Goal: Task Accomplishment & Management: Use online tool/utility

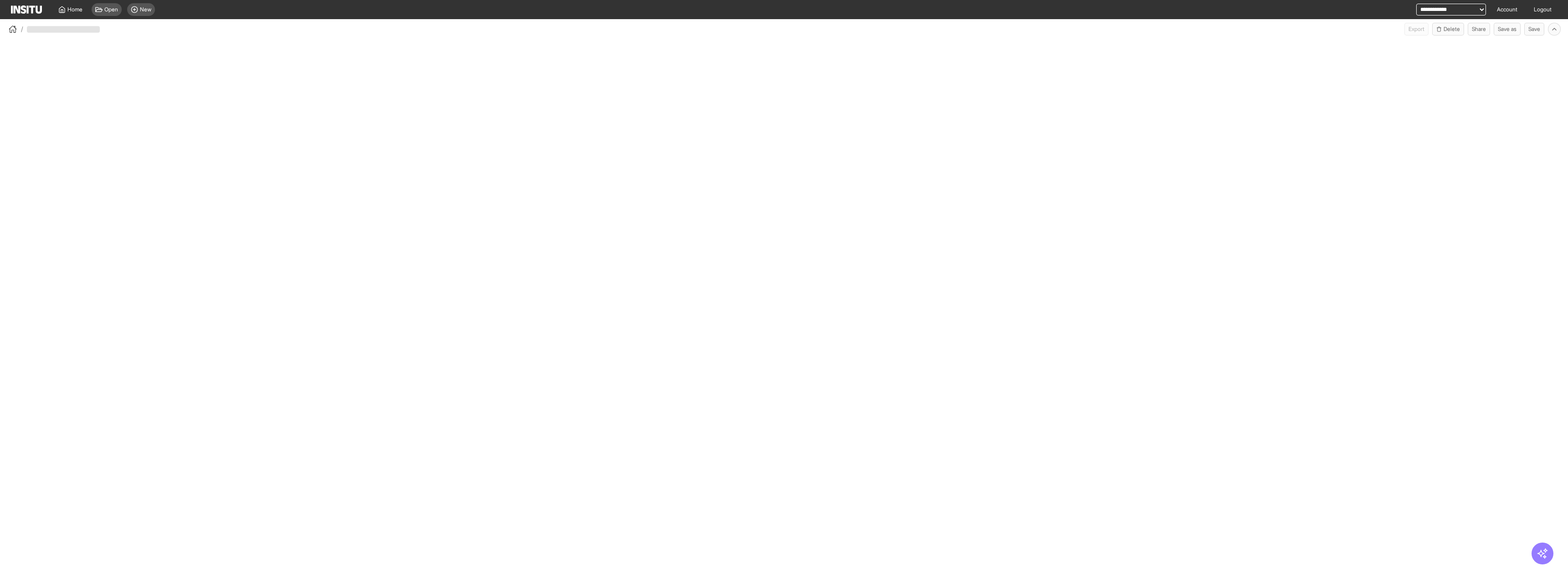
select select "**"
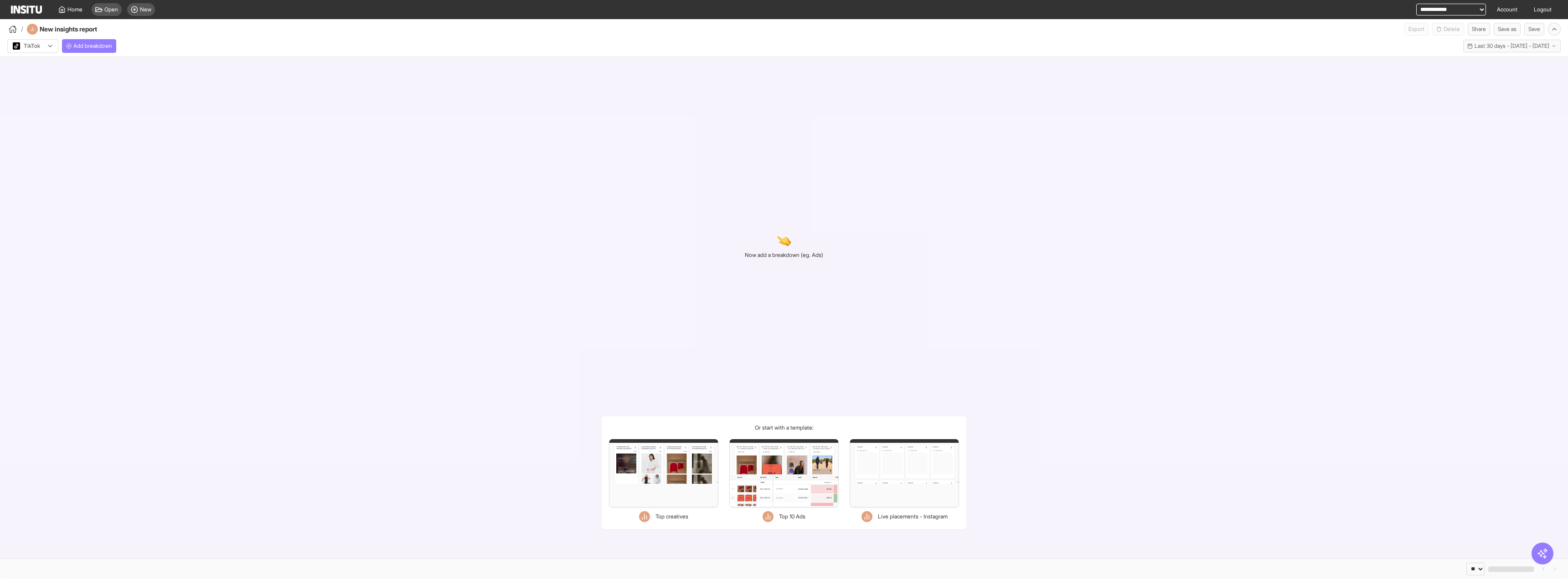
click at [75, 38] on div "TikTok Add breakdown Last 30 days - Thu 21 Aug - Fri 19 Sep, 2025 21 Aug 25 - 1…" at bounding box center [784, 44] width 1568 height 17
click at [92, 50] on button "Add breakdown" at bounding box center [89, 46] width 54 height 13
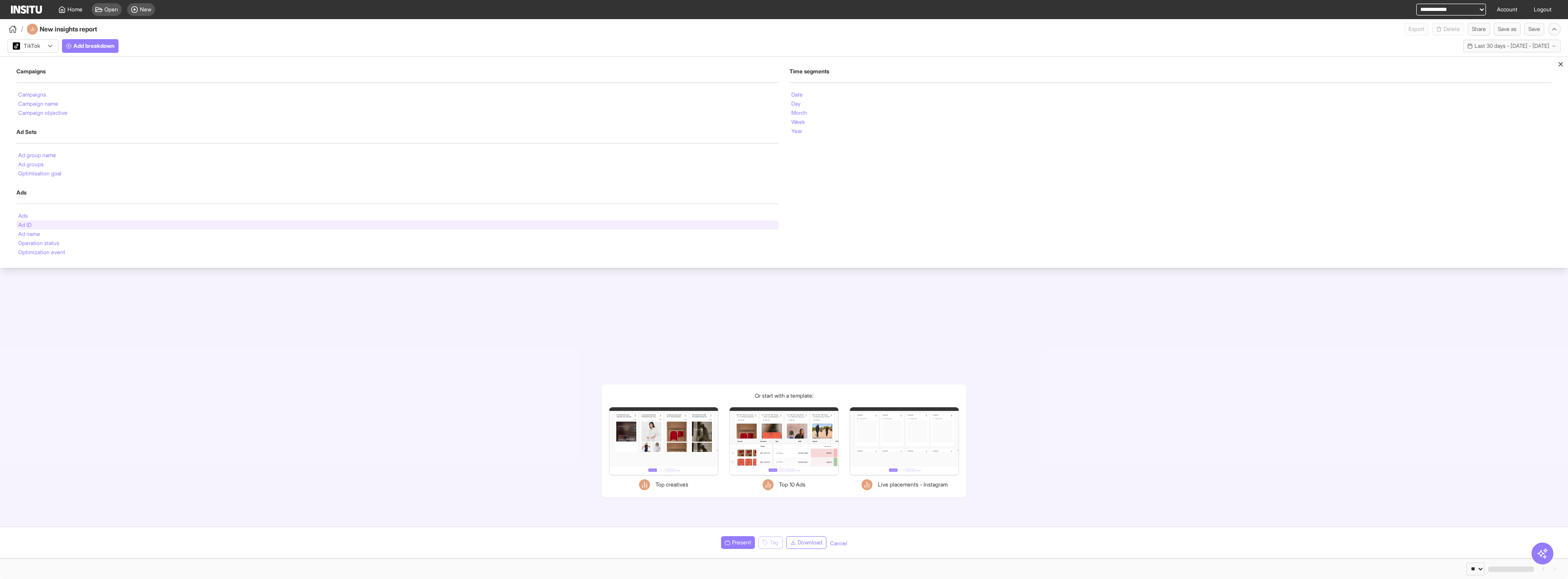
click at [73, 222] on div "Ad ID" at bounding box center [397, 224] width 762 height 9
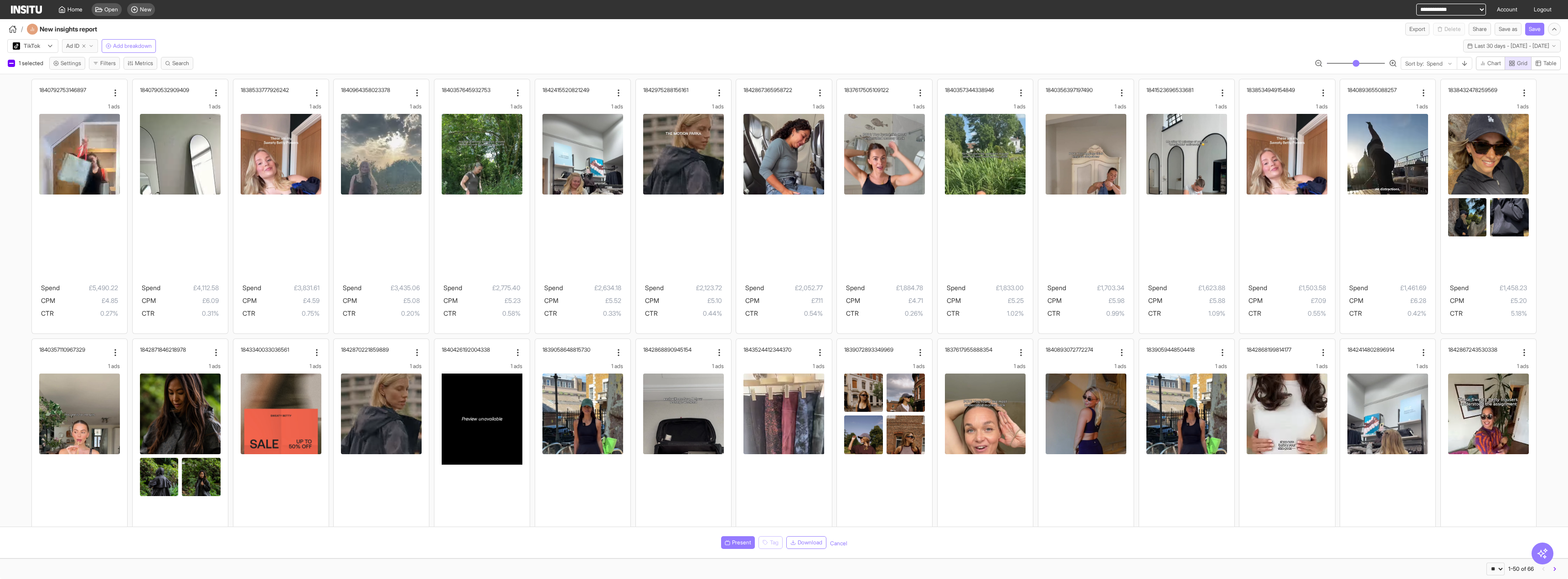
click at [96, 47] on button "Ad ID" at bounding box center [80, 46] width 36 height 13
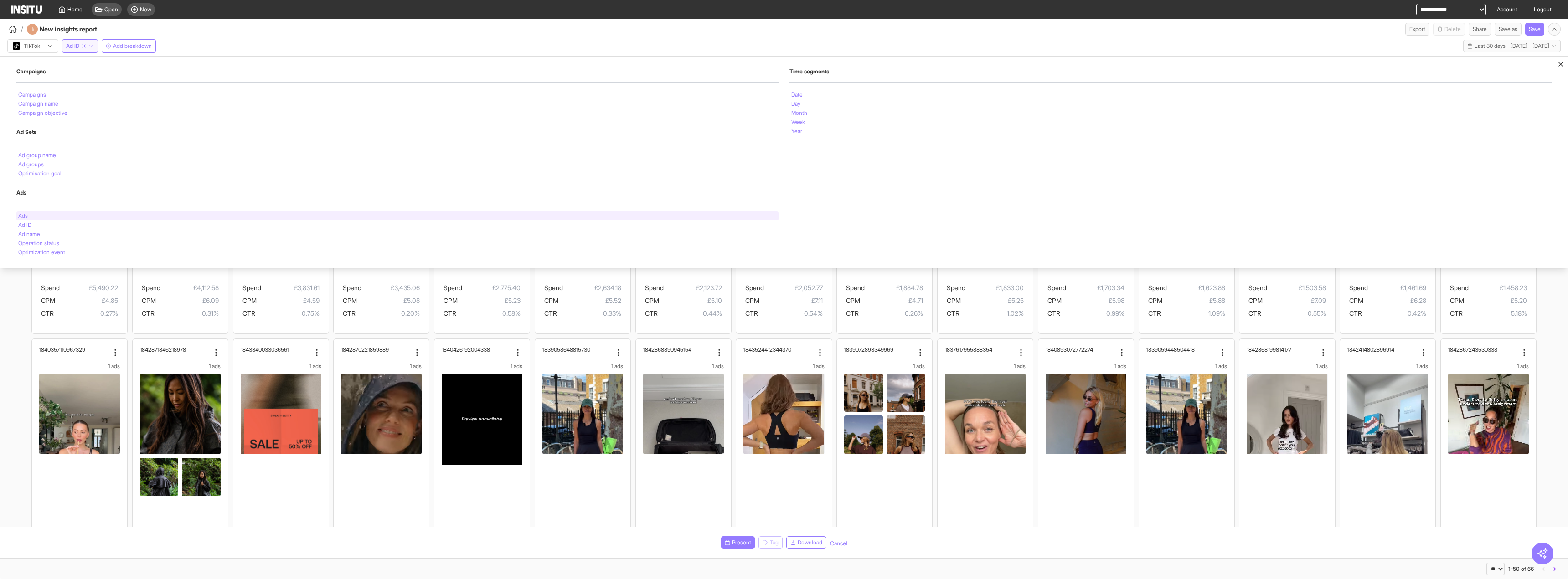
click at [46, 218] on div "Ads" at bounding box center [397, 215] width 762 height 9
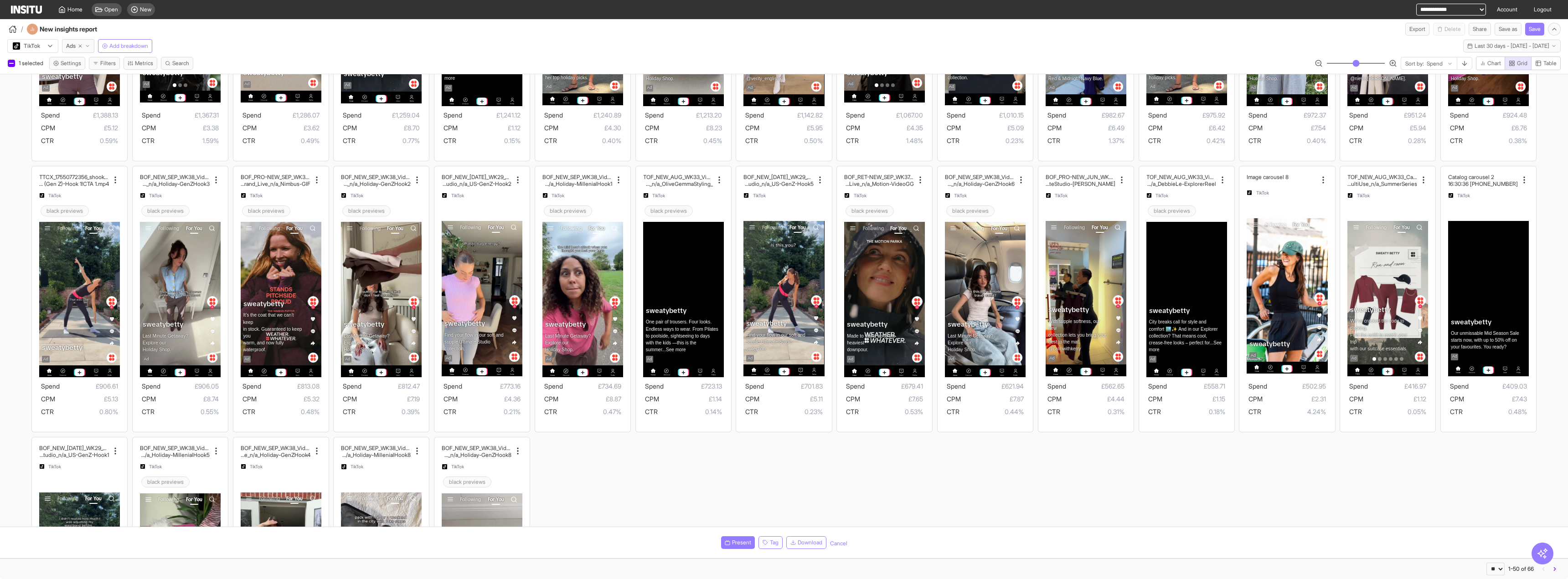
scroll to position [637, 0]
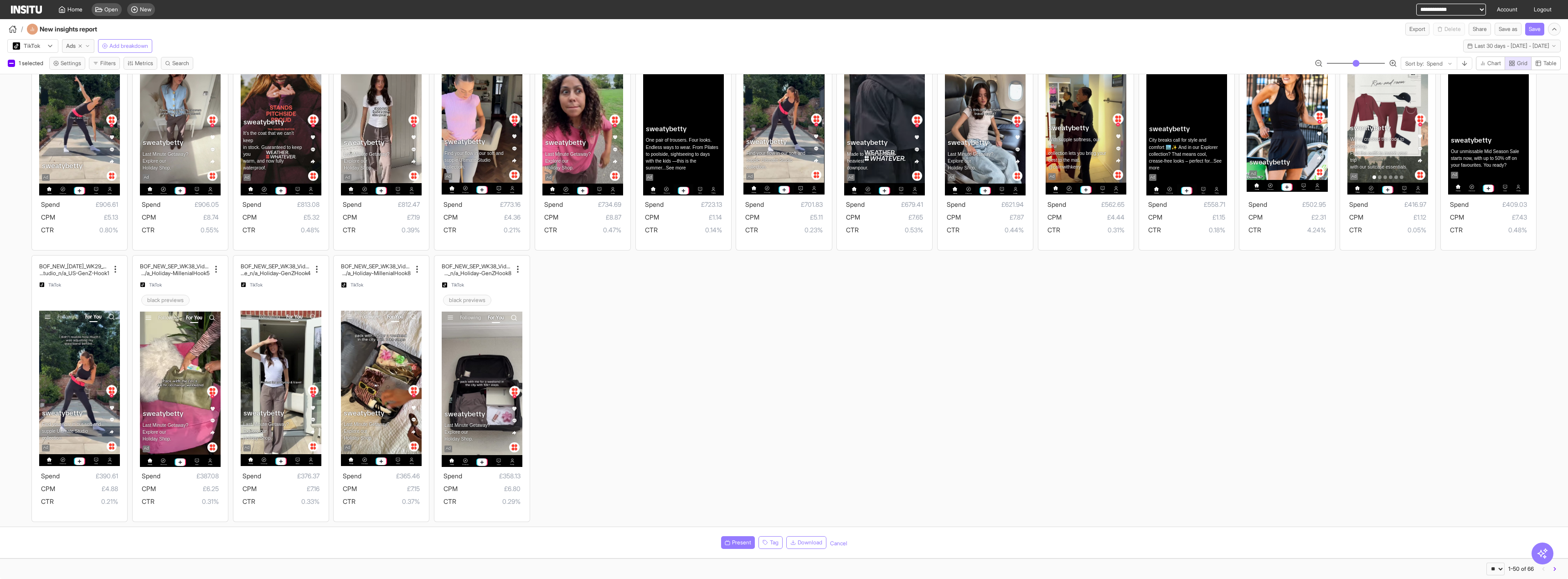
click at [1556, 570] on icon "button" at bounding box center [1555, 569] width 6 height 6
